Goal: Task Accomplishment & Management: Use online tool/utility

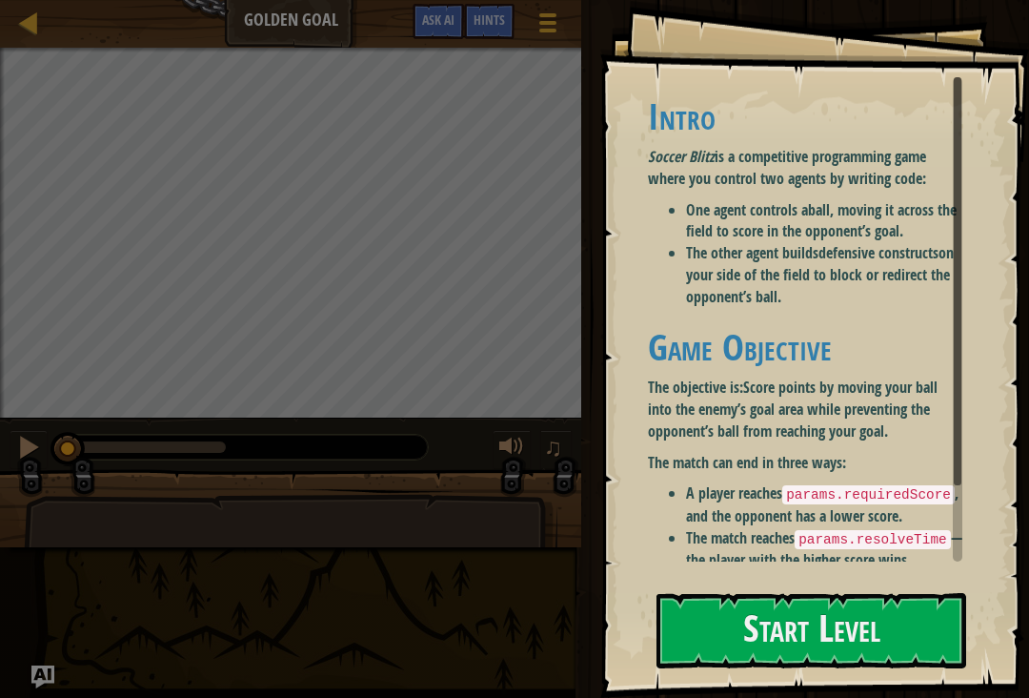
click at [712, 627] on button "Start Level" at bounding box center [812, 630] width 310 height 75
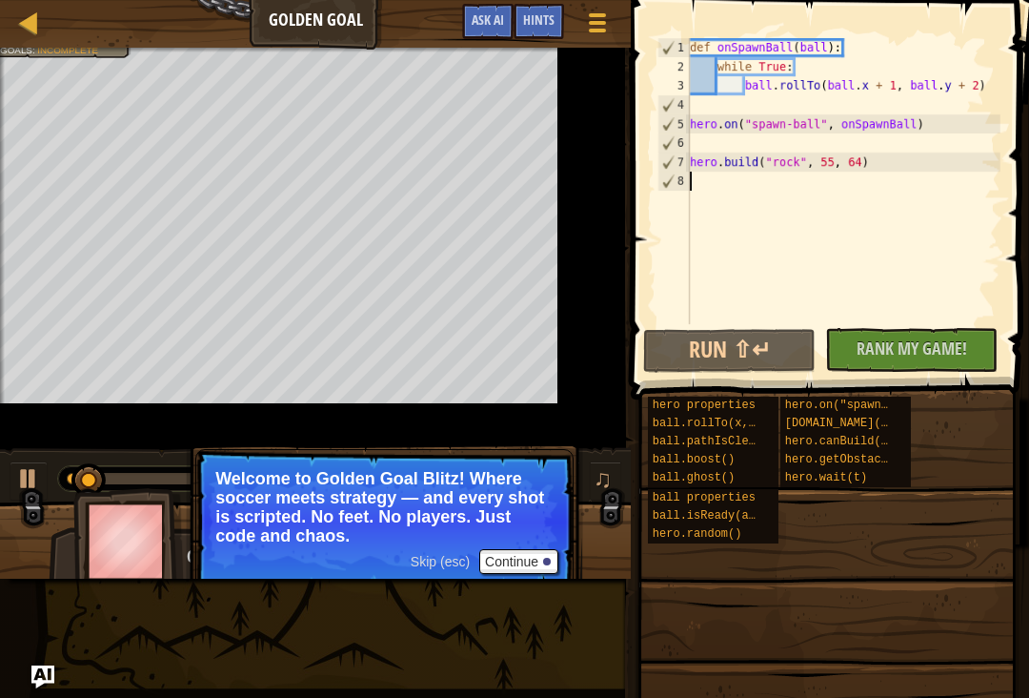
click at [519, 554] on button "Continue" at bounding box center [518, 561] width 79 height 25
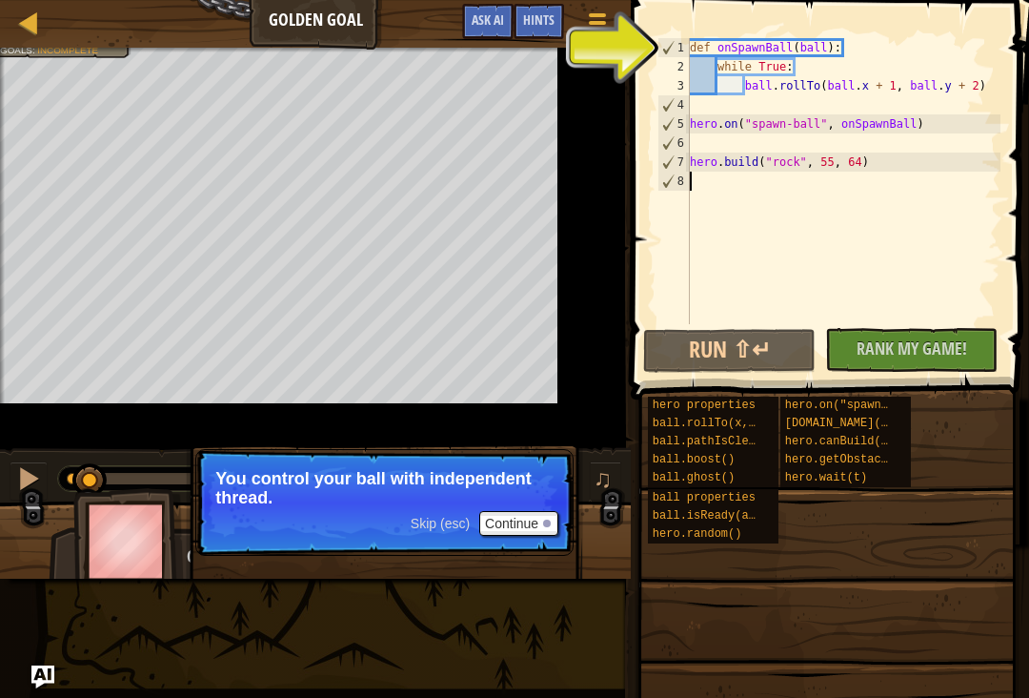
click at [505, 526] on button "Continue" at bounding box center [518, 523] width 79 height 25
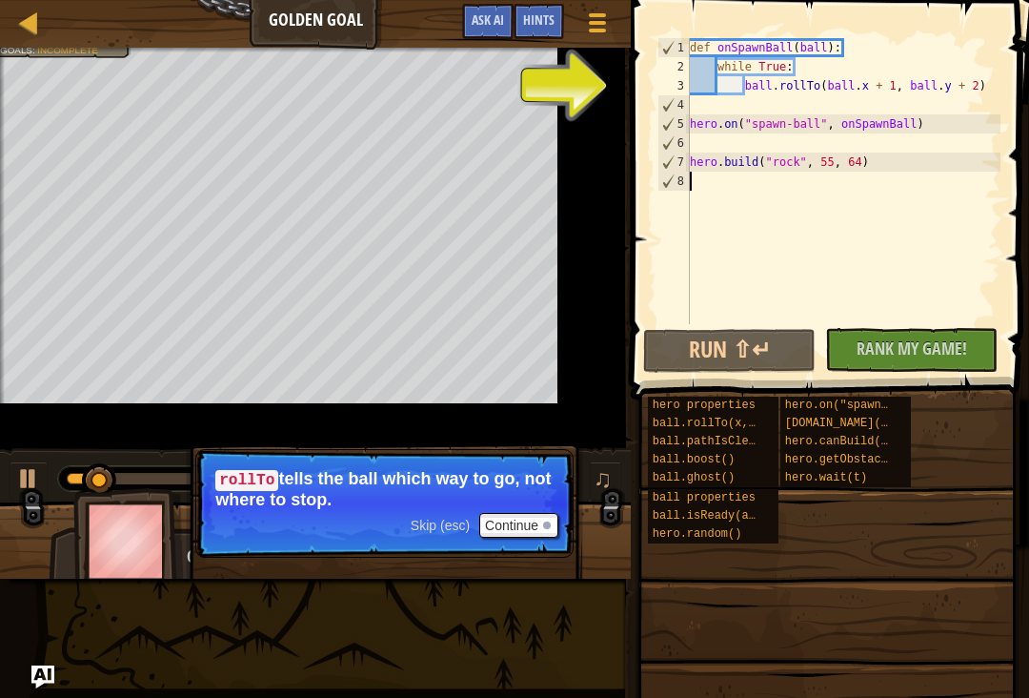
click at [502, 537] on button "Continue" at bounding box center [518, 525] width 79 height 25
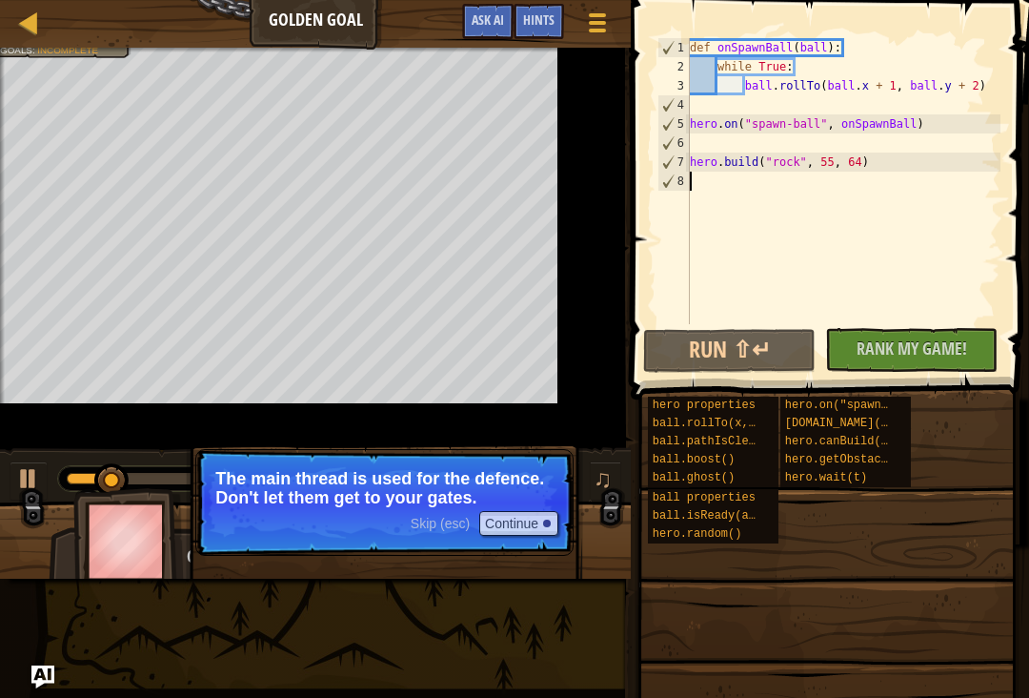
click at [509, 546] on p "Skip (esc) Continue The main thread is used for the defence. Don't let them get…" at bounding box center [384, 502] width 378 height 107
click at [507, 532] on button "Continue" at bounding box center [518, 523] width 79 height 25
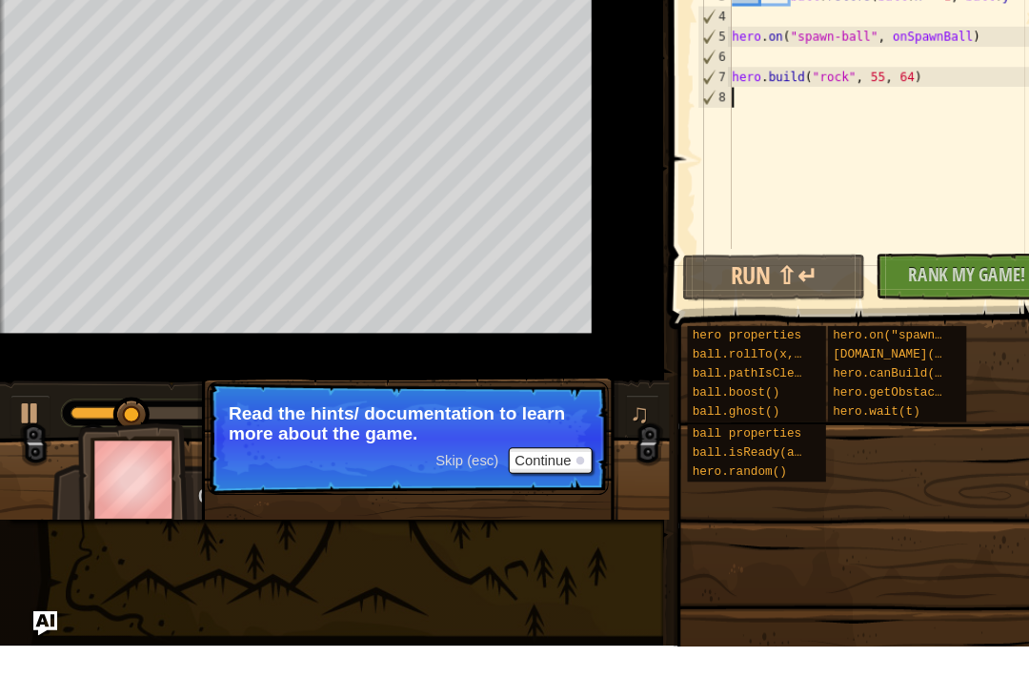
click at [527, 464] on p "Skip (esc) Continue Read the hints/ documentation to learn more about the game." at bounding box center [384, 502] width 378 height 107
click at [526, 511] on button "Continue" at bounding box center [518, 523] width 79 height 25
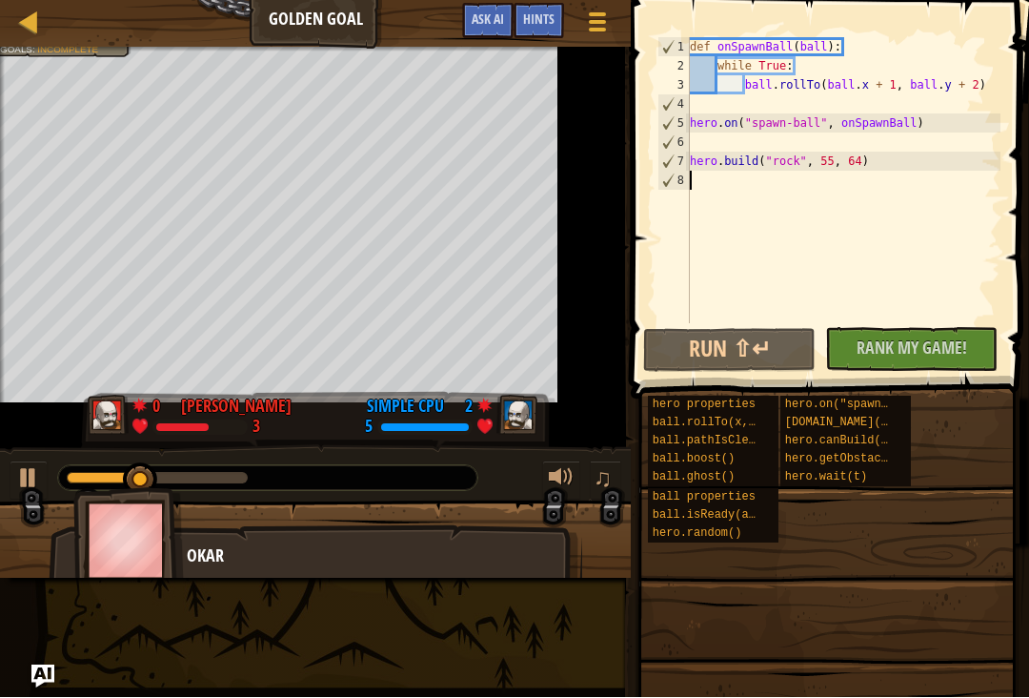
click at [760, 343] on button "Run ⇧↵" at bounding box center [729, 351] width 172 height 44
click at [118, 426] on img at bounding box center [109, 415] width 42 height 40
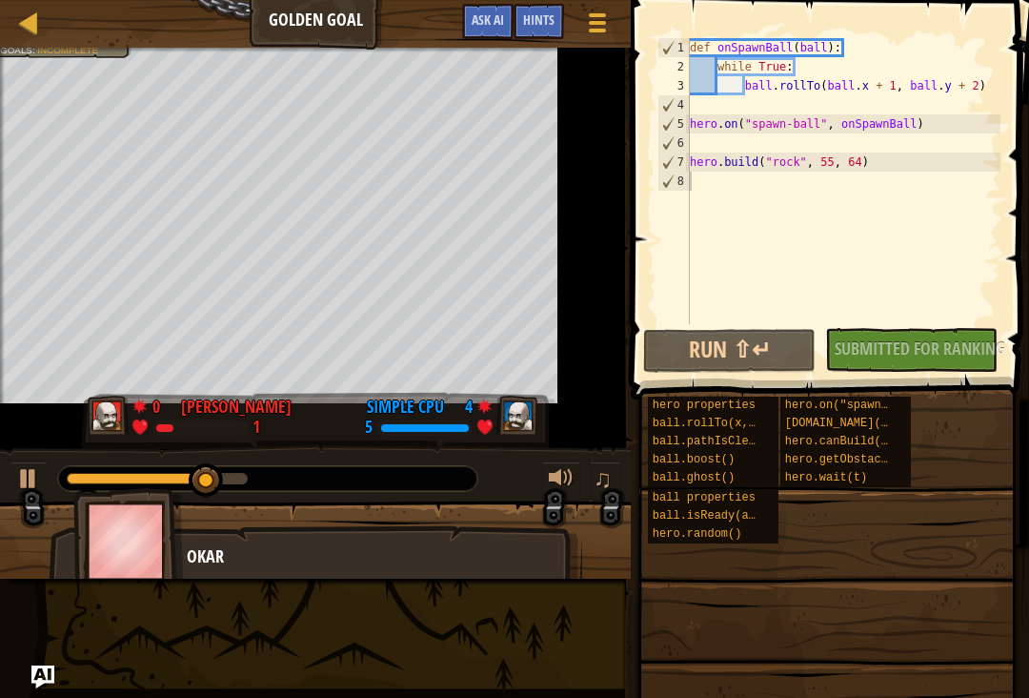
click at [45, 472] on button at bounding box center [29, 480] width 38 height 39
